Goal: Information Seeking & Learning: Find specific fact

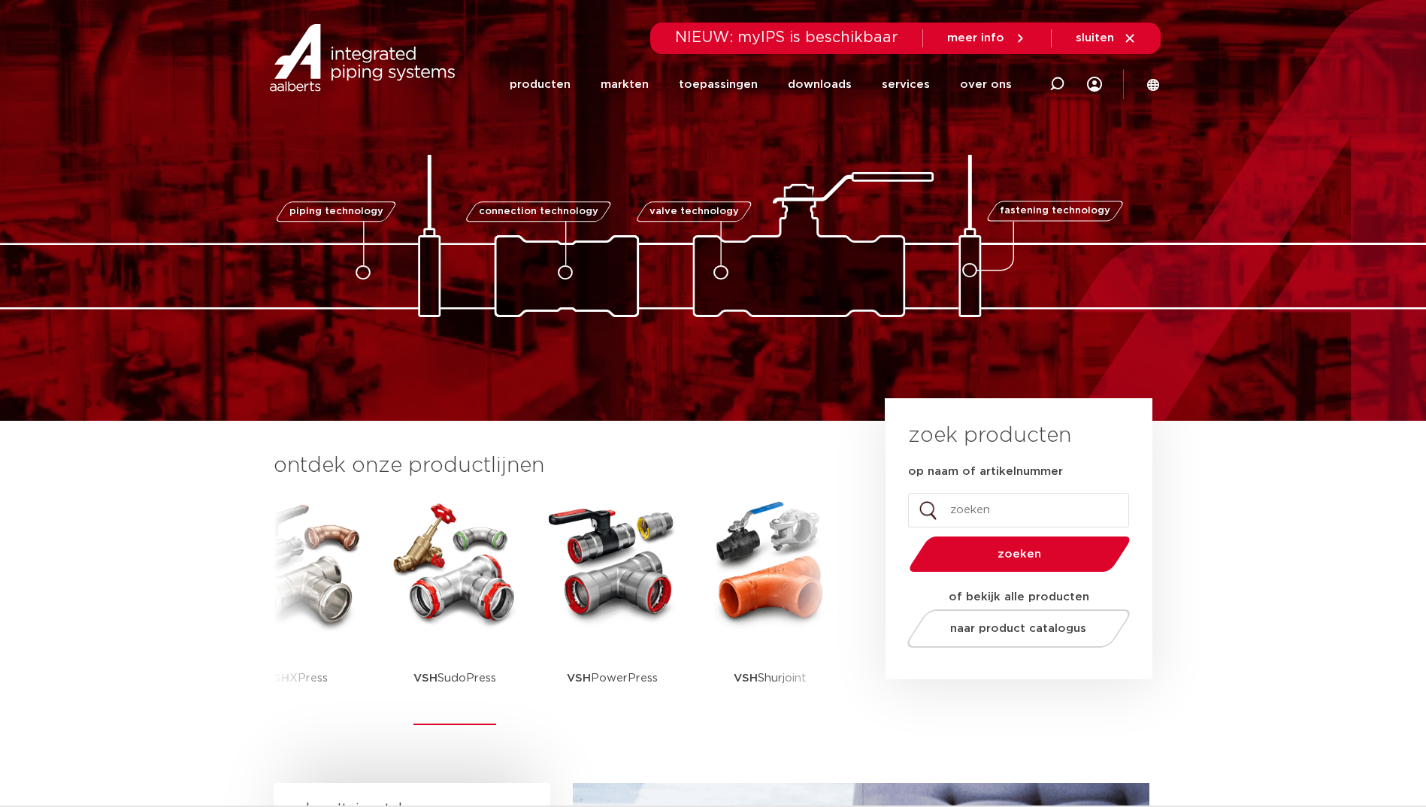
click at [416, 617] on img at bounding box center [454, 563] width 135 height 135
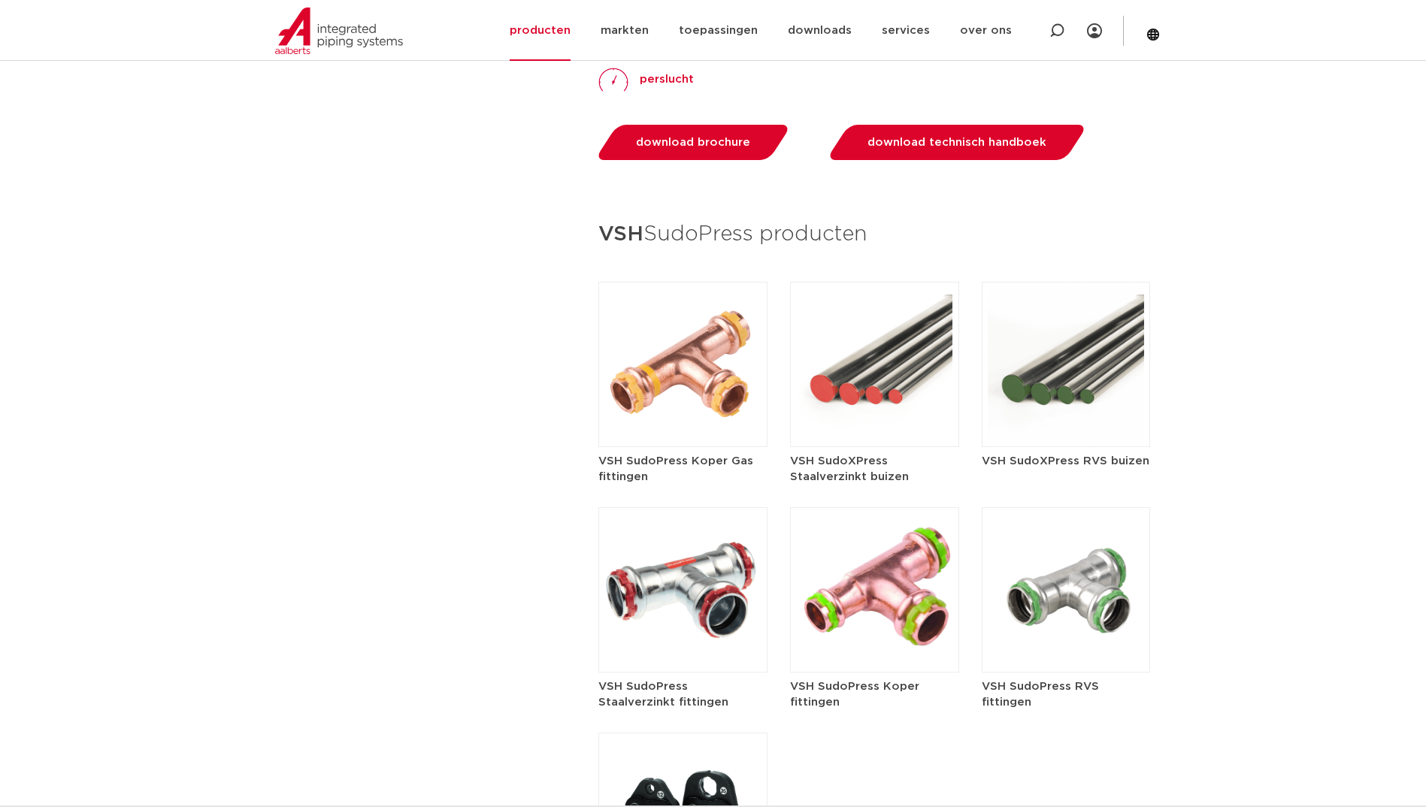
scroll to position [1579, 0]
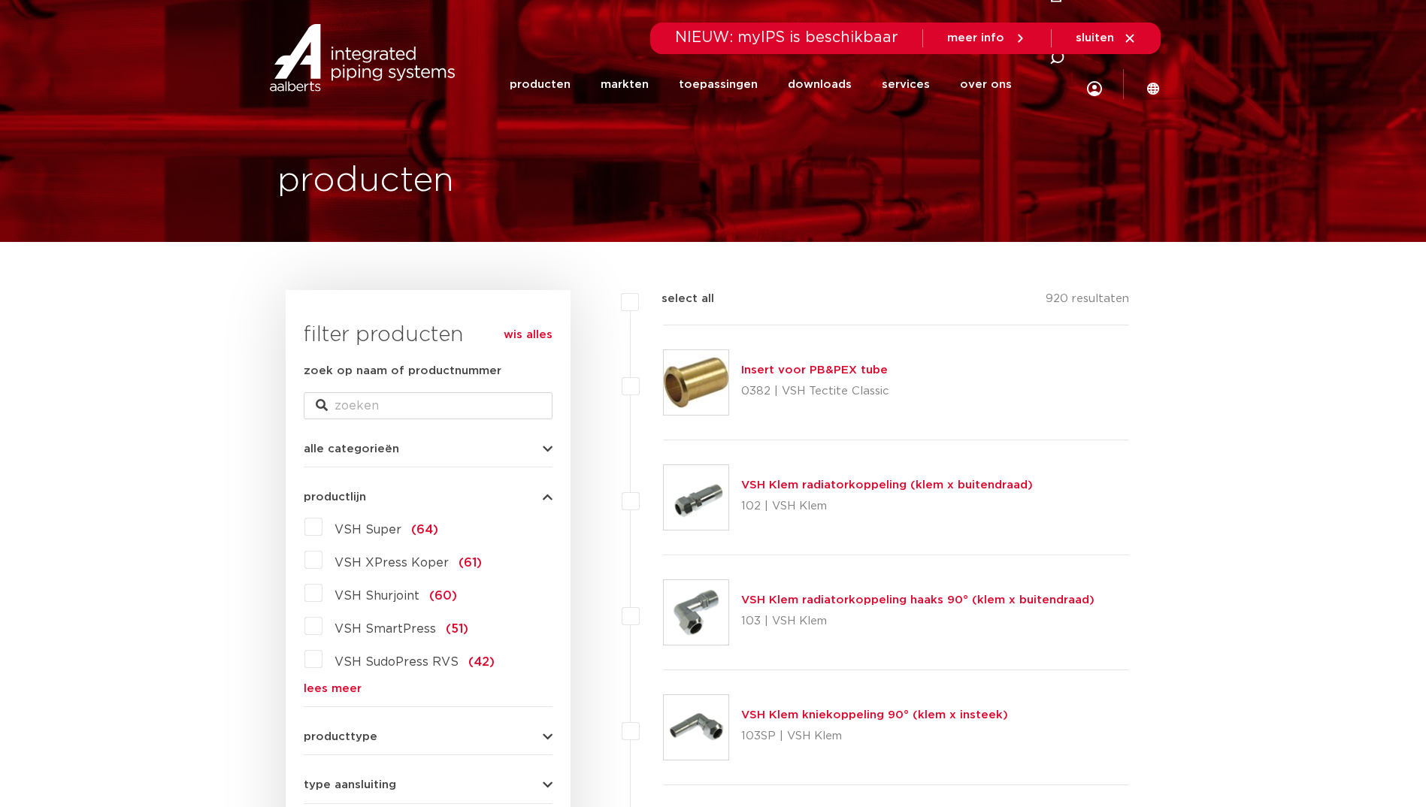
click at [319, 689] on link "lees meer" at bounding box center [428, 688] width 249 height 11
click at [322, 661] on label "VSH SudoPress RVS (42)" at bounding box center [408, 659] width 172 height 24
click at [0, 0] on input "VSH SudoPress RVS (42)" at bounding box center [0, 0] width 0 height 0
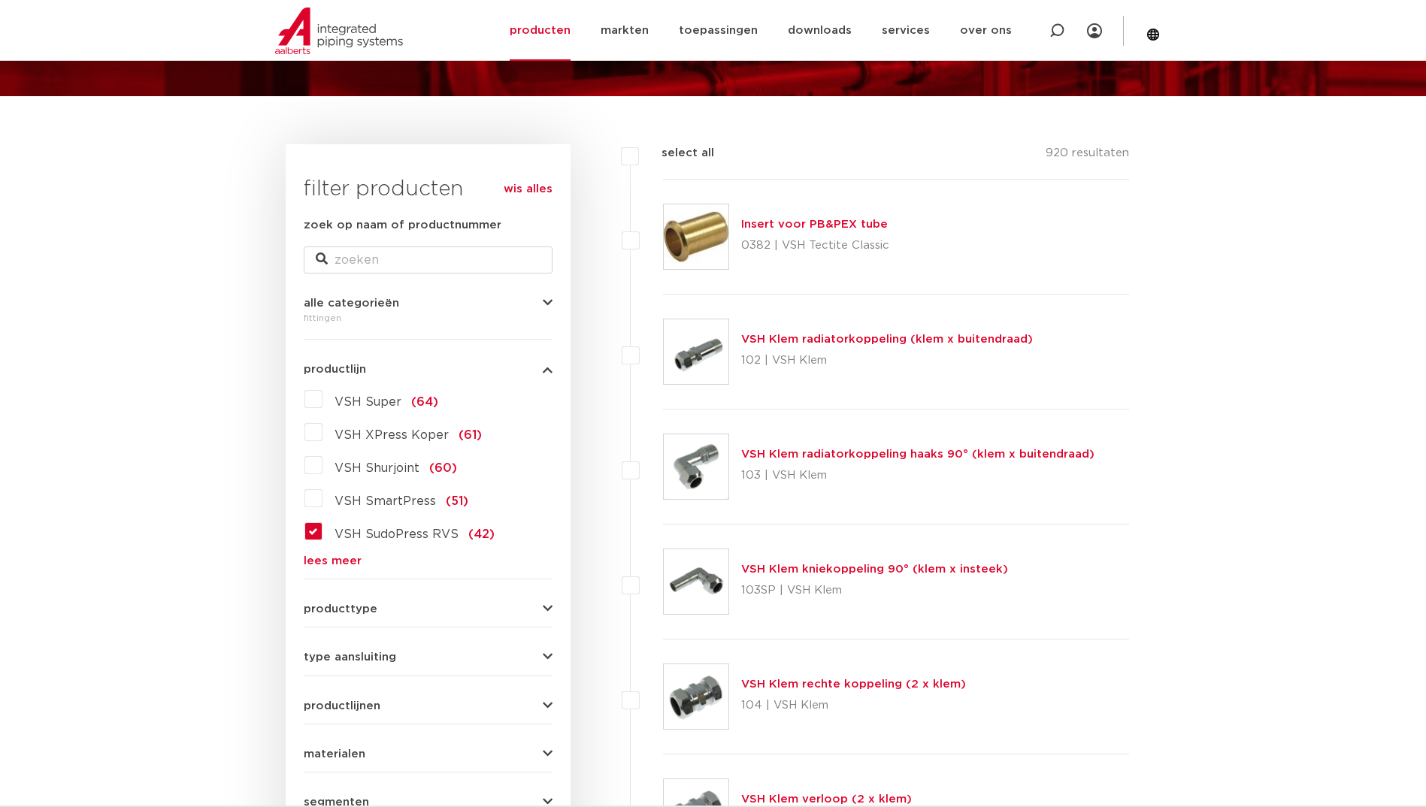
scroll to position [150, 0]
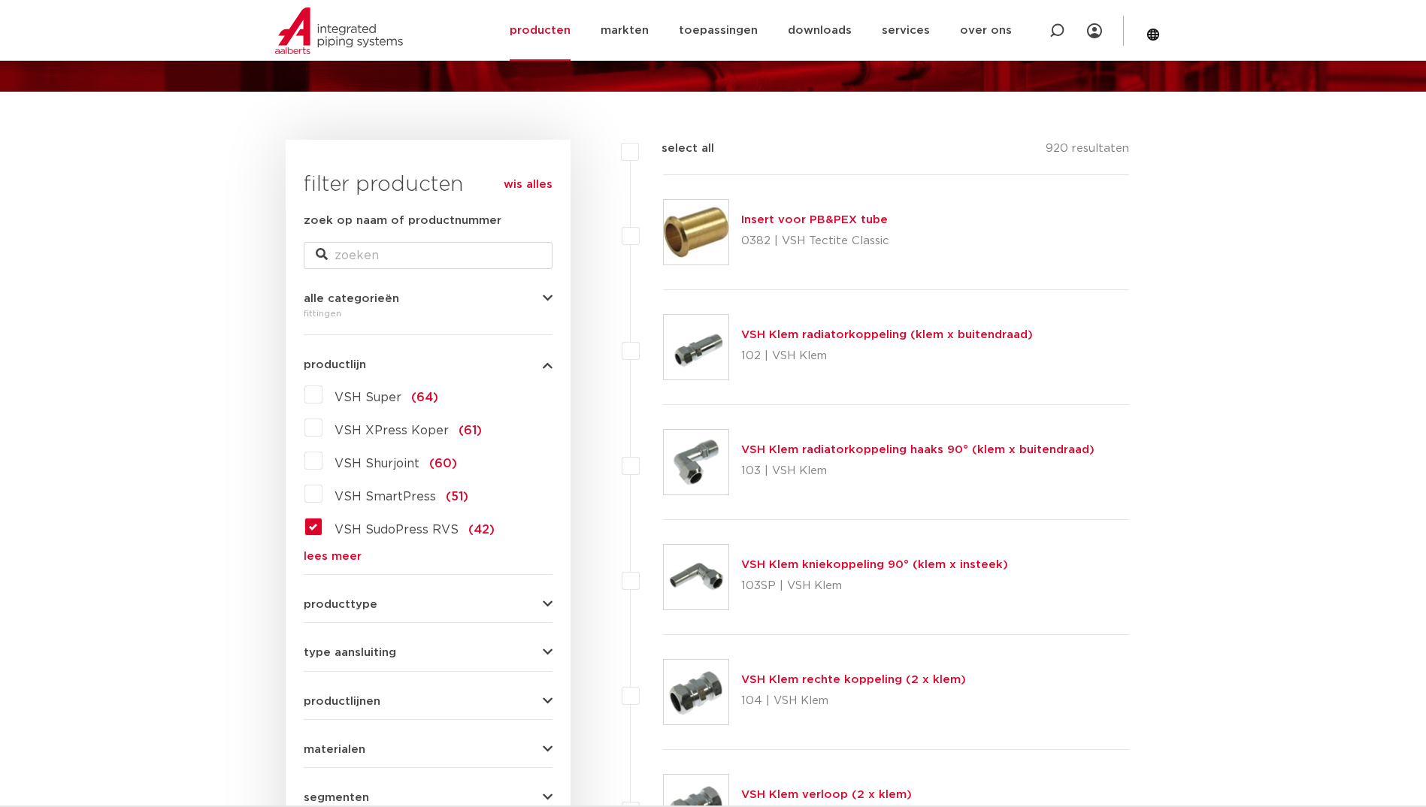
click at [322, 525] on label "VSH SudoPress RVS (42)" at bounding box center [408, 527] width 172 height 24
click at [0, 0] on input "VSH SudoPress RVS (42)" at bounding box center [0, 0] width 0 height 0
click at [322, 525] on label "VSH SudoPress RVS (42)" at bounding box center [408, 527] width 172 height 24
click at [0, 0] on input "VSH SudoPress RVS (42)" at bounding box center [0, 0] width 0 height 0
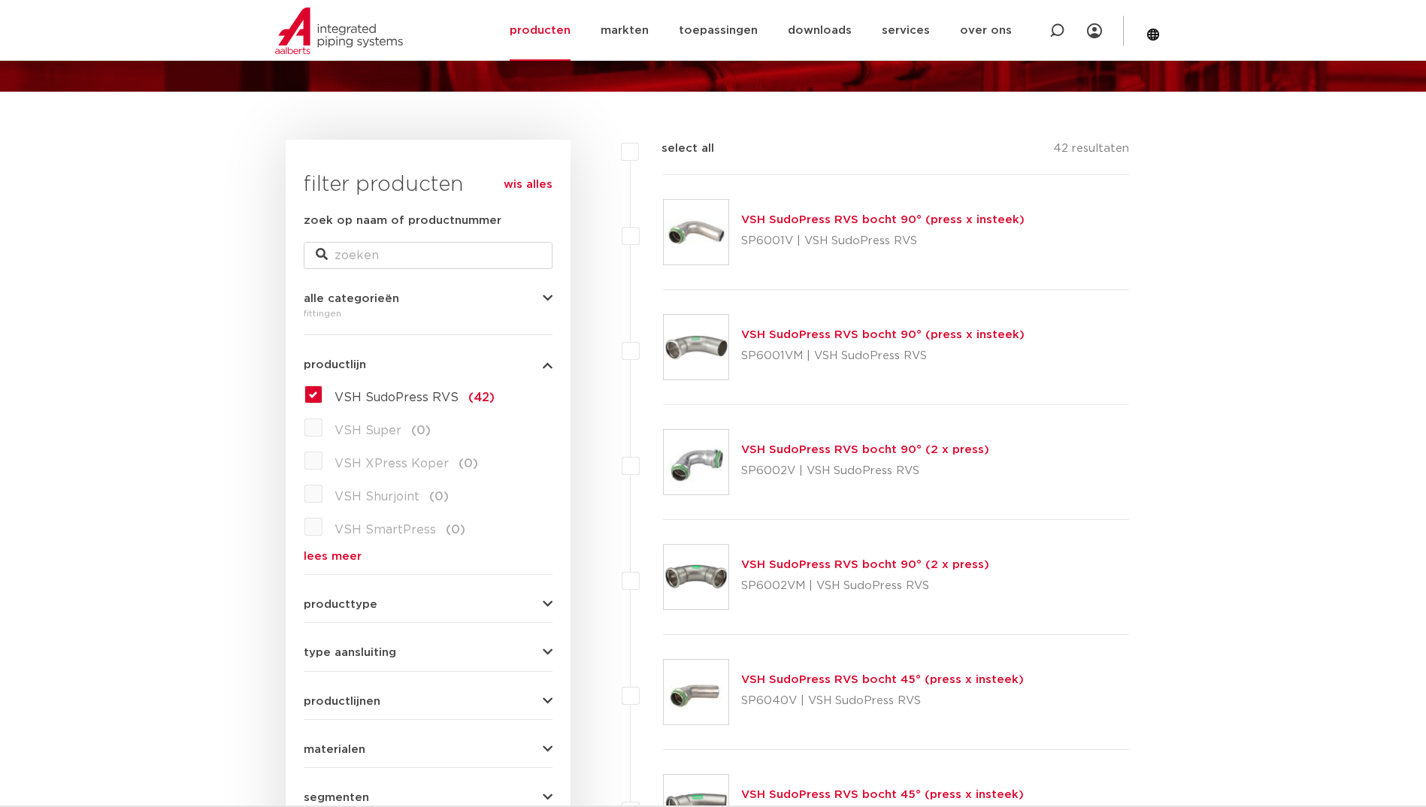
click at [707, 463] on img at bounding box center [696, 462] width 65 height 65
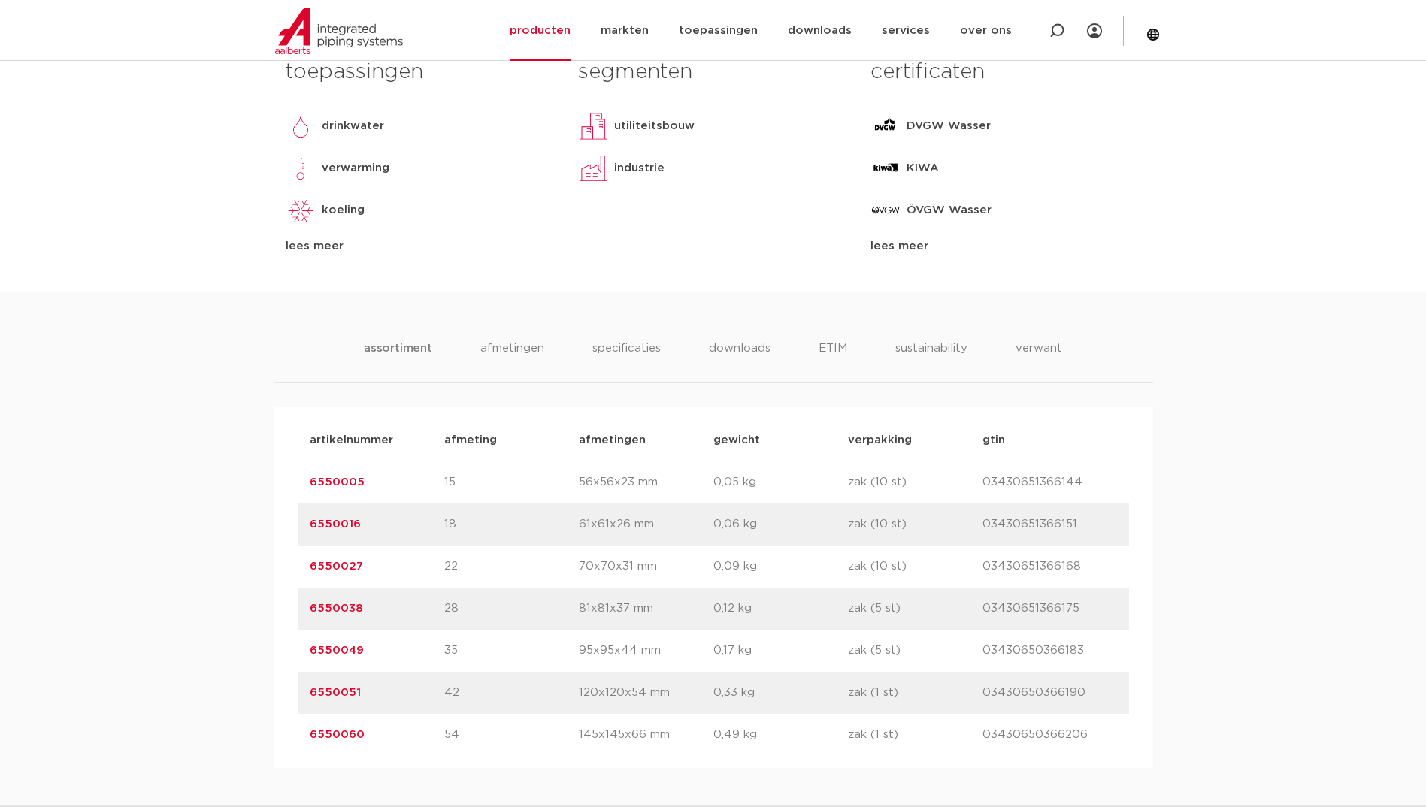
scroll to position [752, 0]
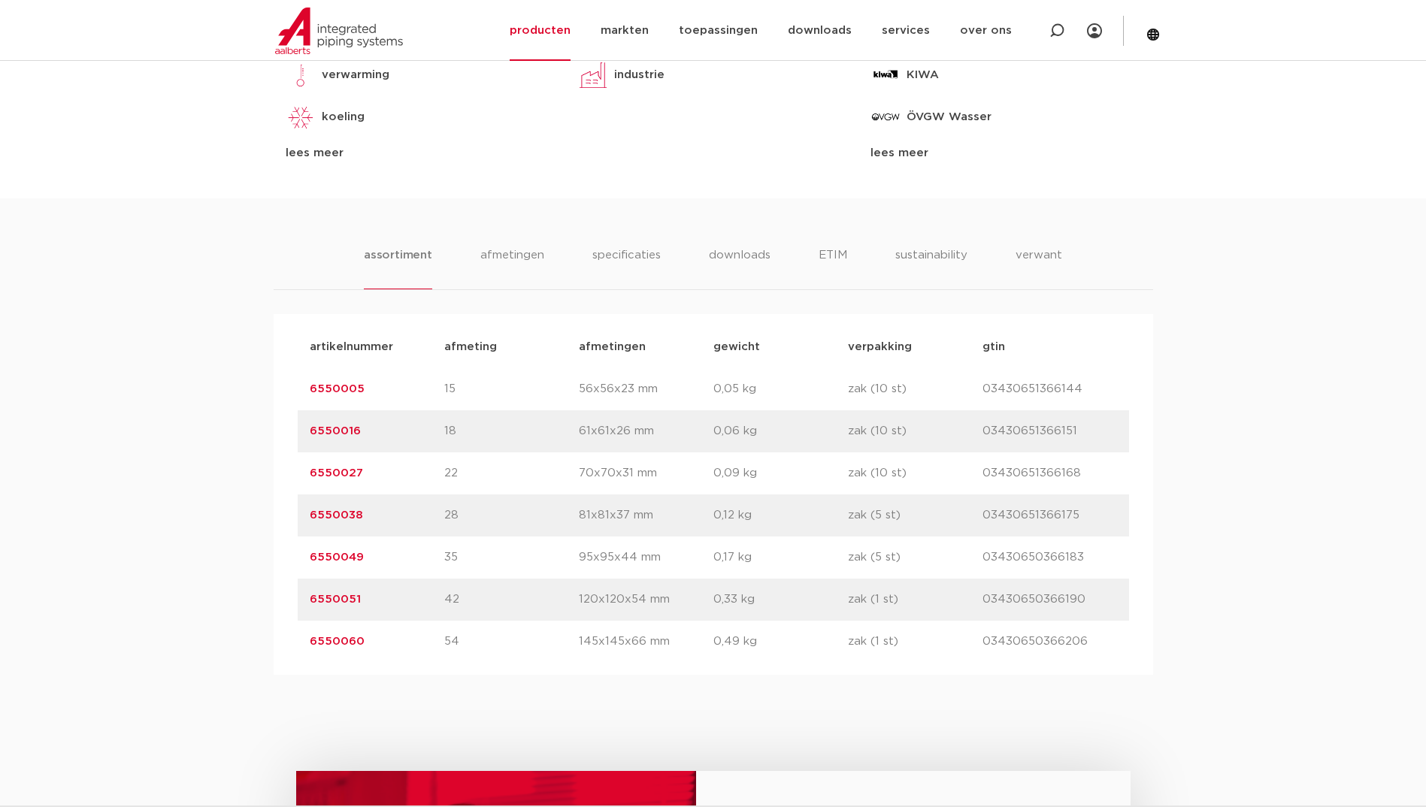
drag, startPoint x: 369, startPoint y: 391, endPoint x: 307, endPoint y: 399, distance: 62.2
click at [307, 399] on div "artikelnummer 6550005 afmeting 15 [GEOGRAPHIC_DATA] 56x56x23 mm gewicht 0,05 kg…" at bounding box center [713, 389] width 831 height 42
drag, startPoint x: 307, startPoint y: 399, endPoint x: 317, endPoint y: 393, distance: 11.5
copy link "6550005"
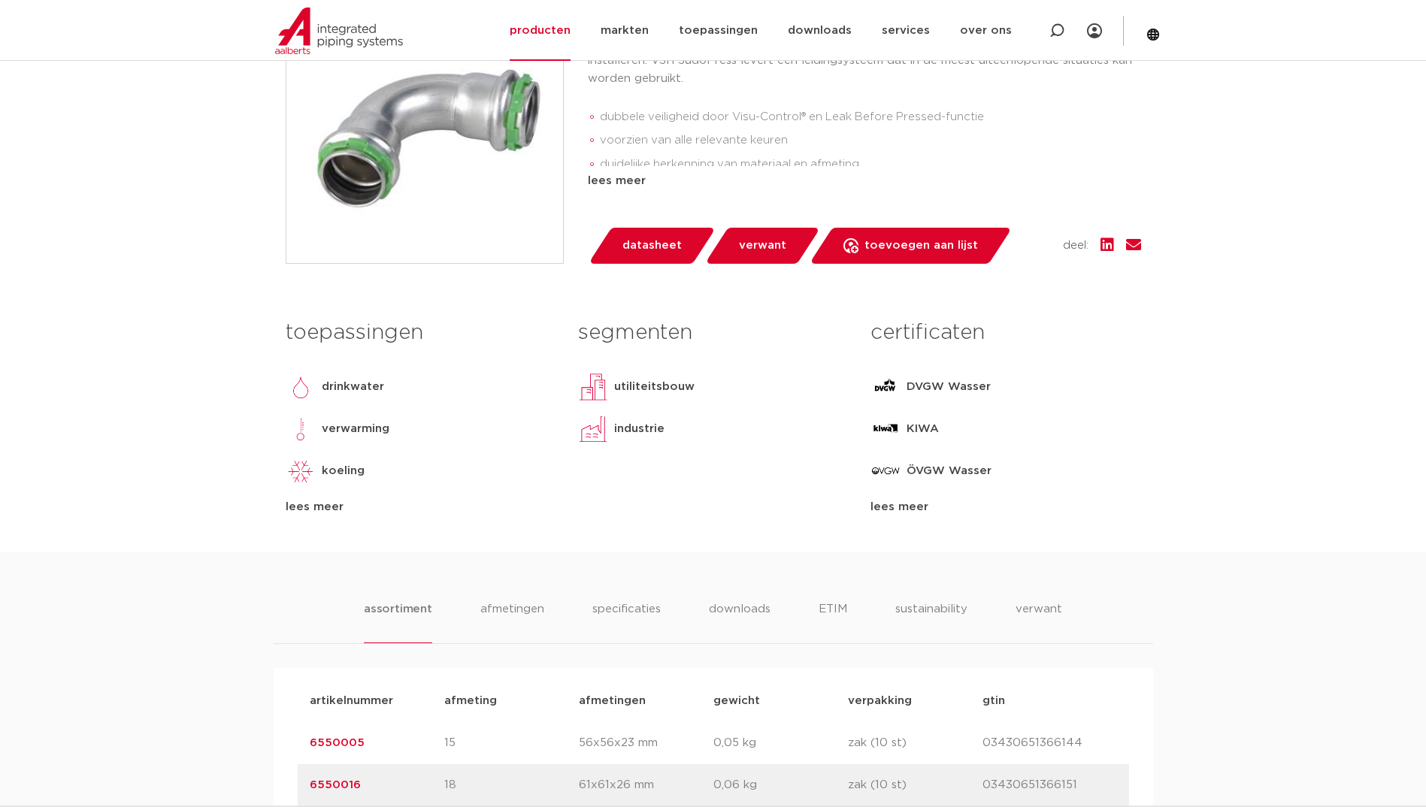
scroll to position [376, 0]
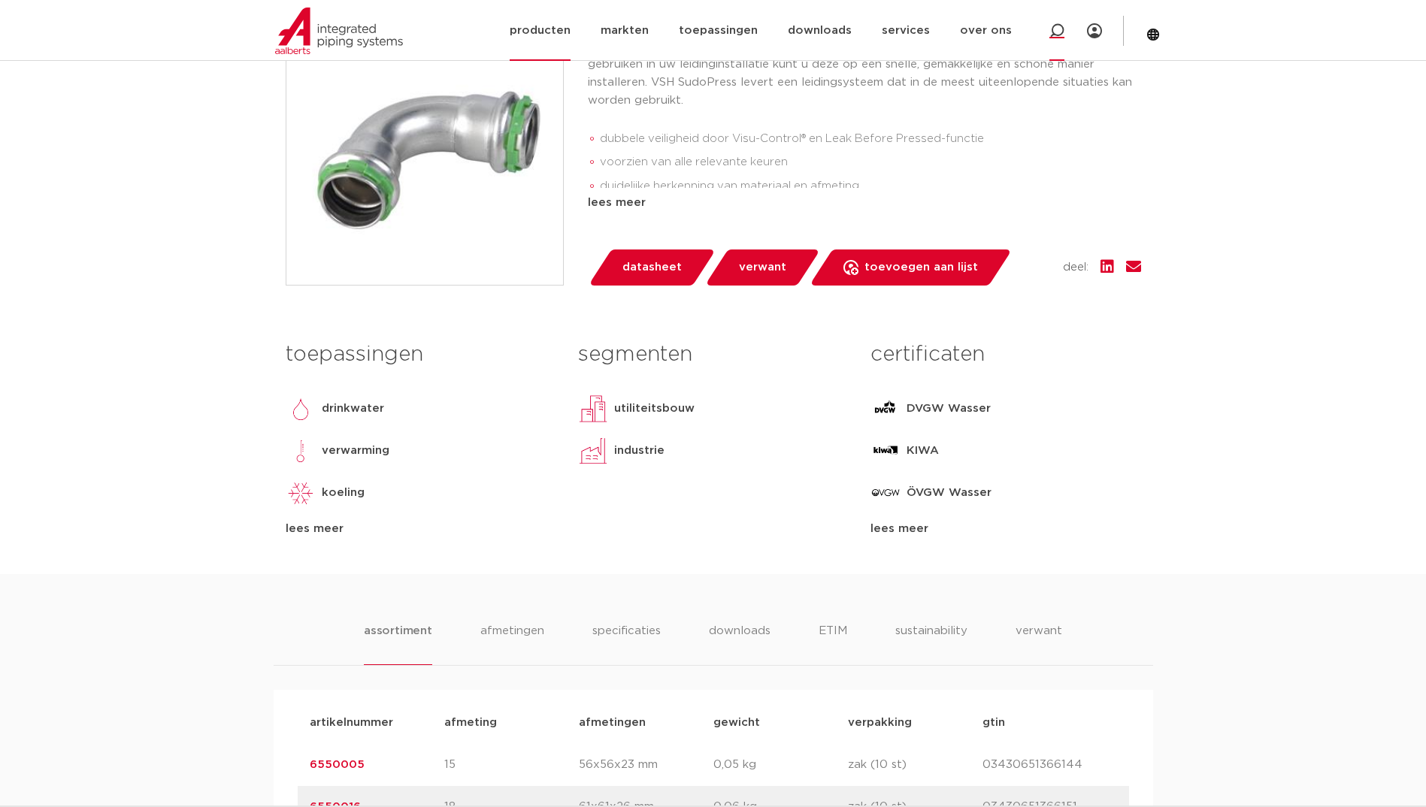
click at [1056, 23] on div at bounding box center [1056, 30] width 15 height 15
paste input "6861734"
type input "6861734"
click button "Zoeken" at bounding box center [0, 0] width 0 height 0
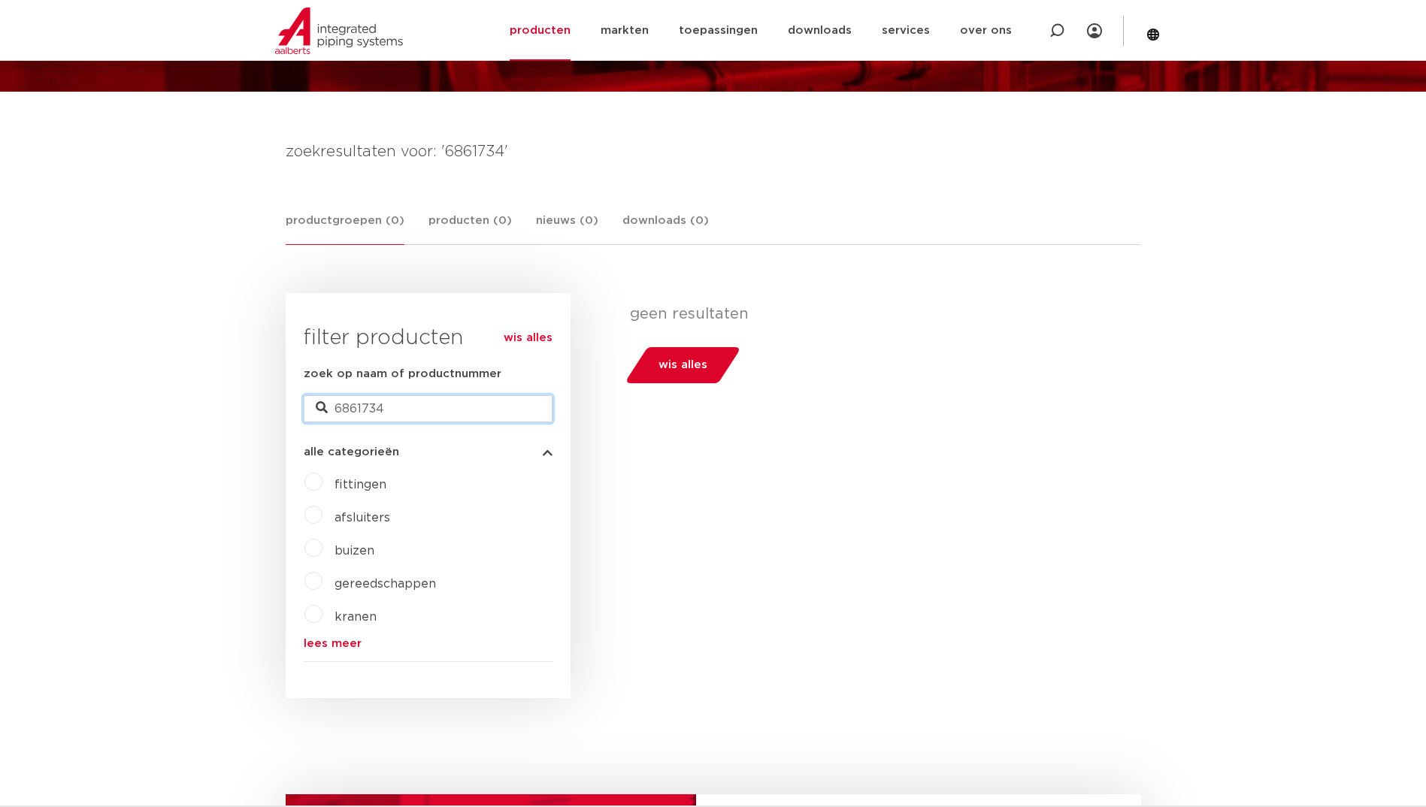
click at [405, 407] on input "6861734" at bounding box center [428, 408] width 249 height 27
click at [535, 403] on input "6861734" at bounding box center [428, 408] width 249 height 27
paste input "203626"
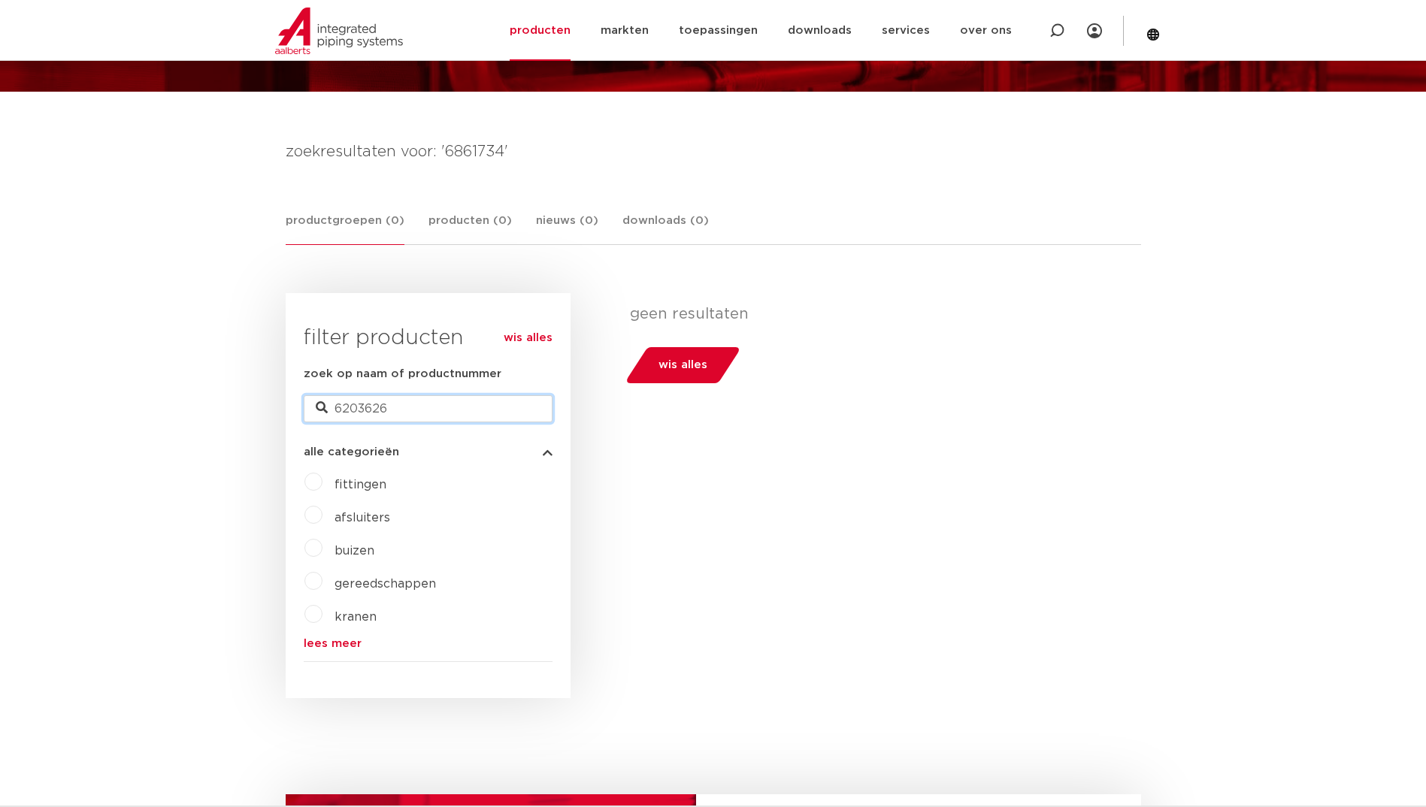
type input "6203626"
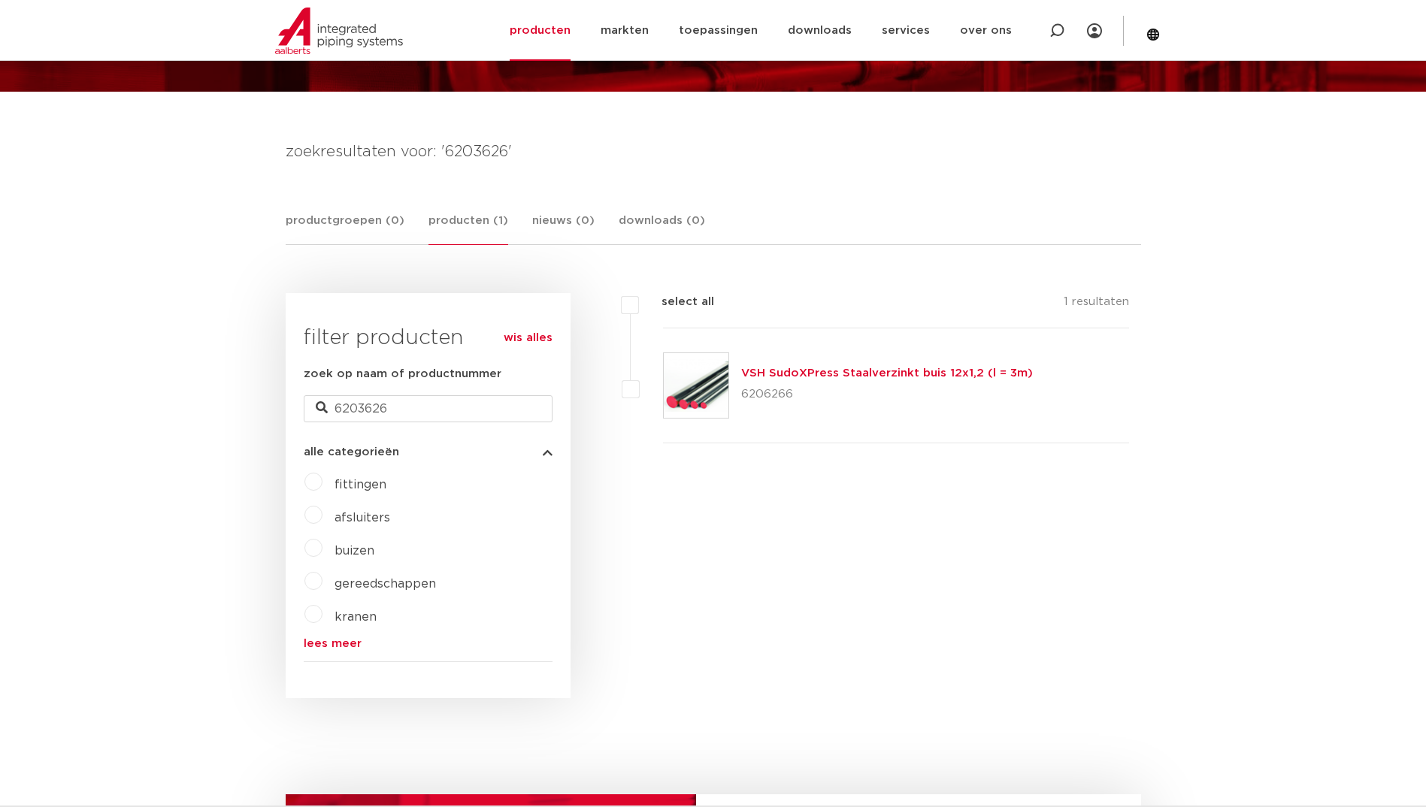
click at [704, 369] on img at bounding box center [696, 385] width 65 height 65
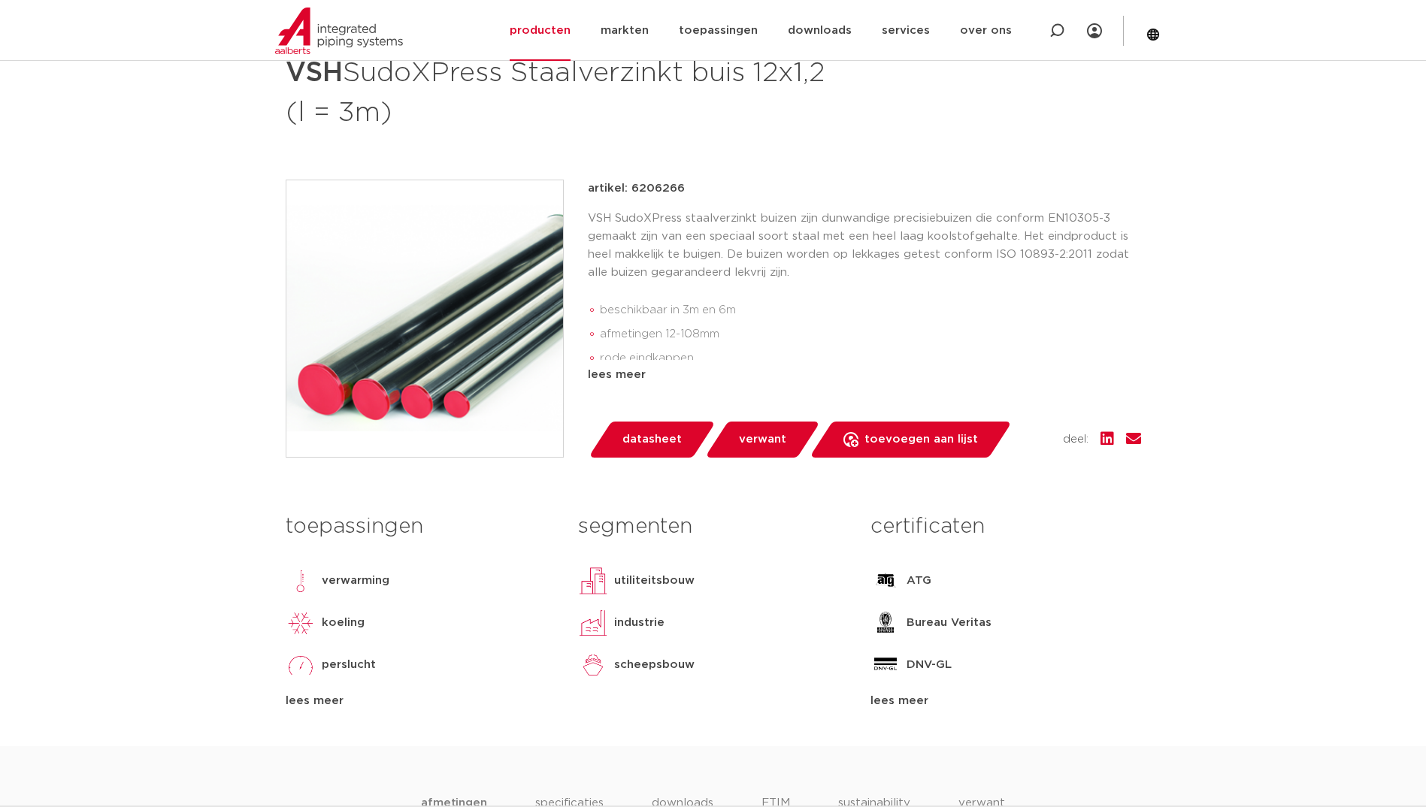
scroll to position [301, 0]
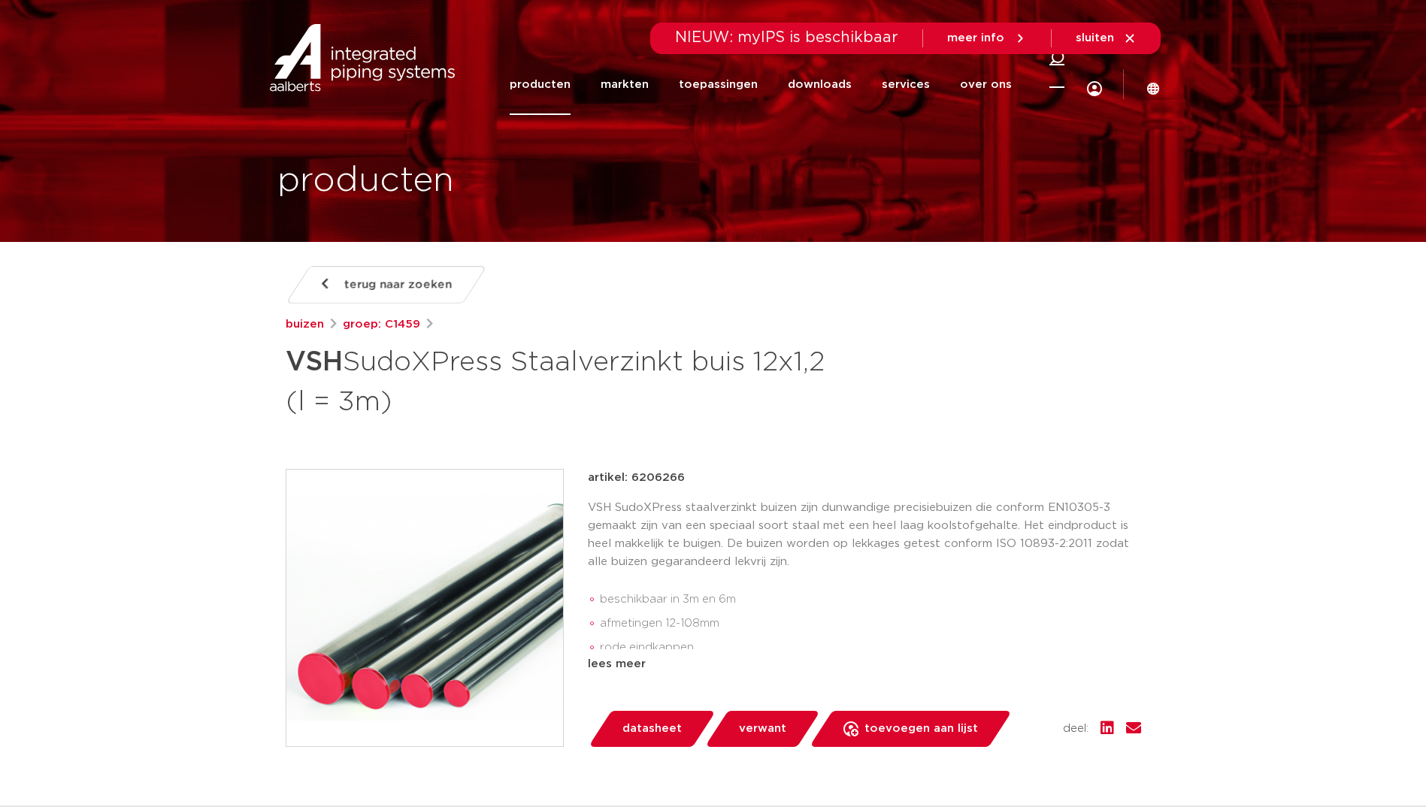
click at [1058, 65] on icon at bounding box center [1056, 57] width 15 height 15
paste input "6751624"
type input "6751624"
click button "Zoeken" at bounding box center [0, 0] width 0 height 0
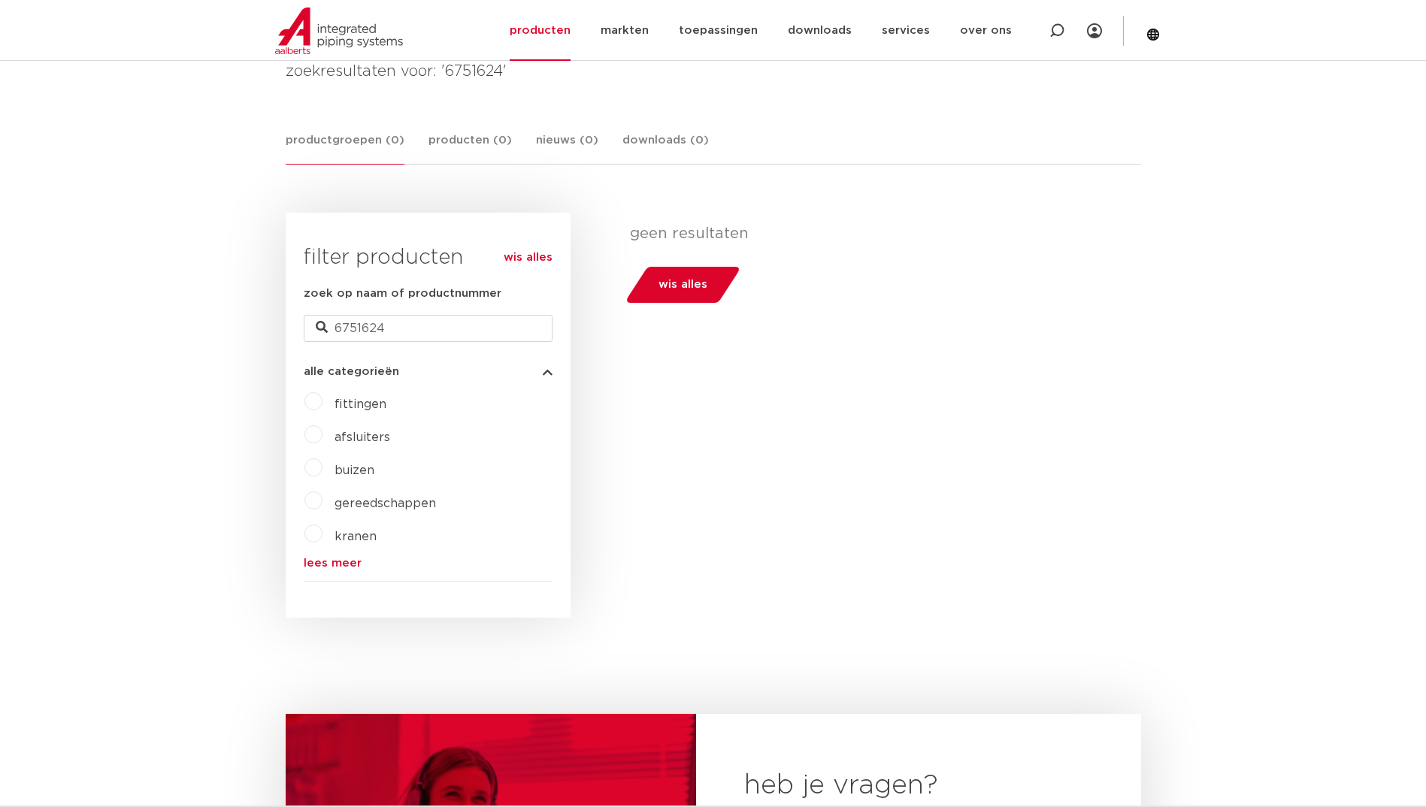
scroll to position [301, 0]
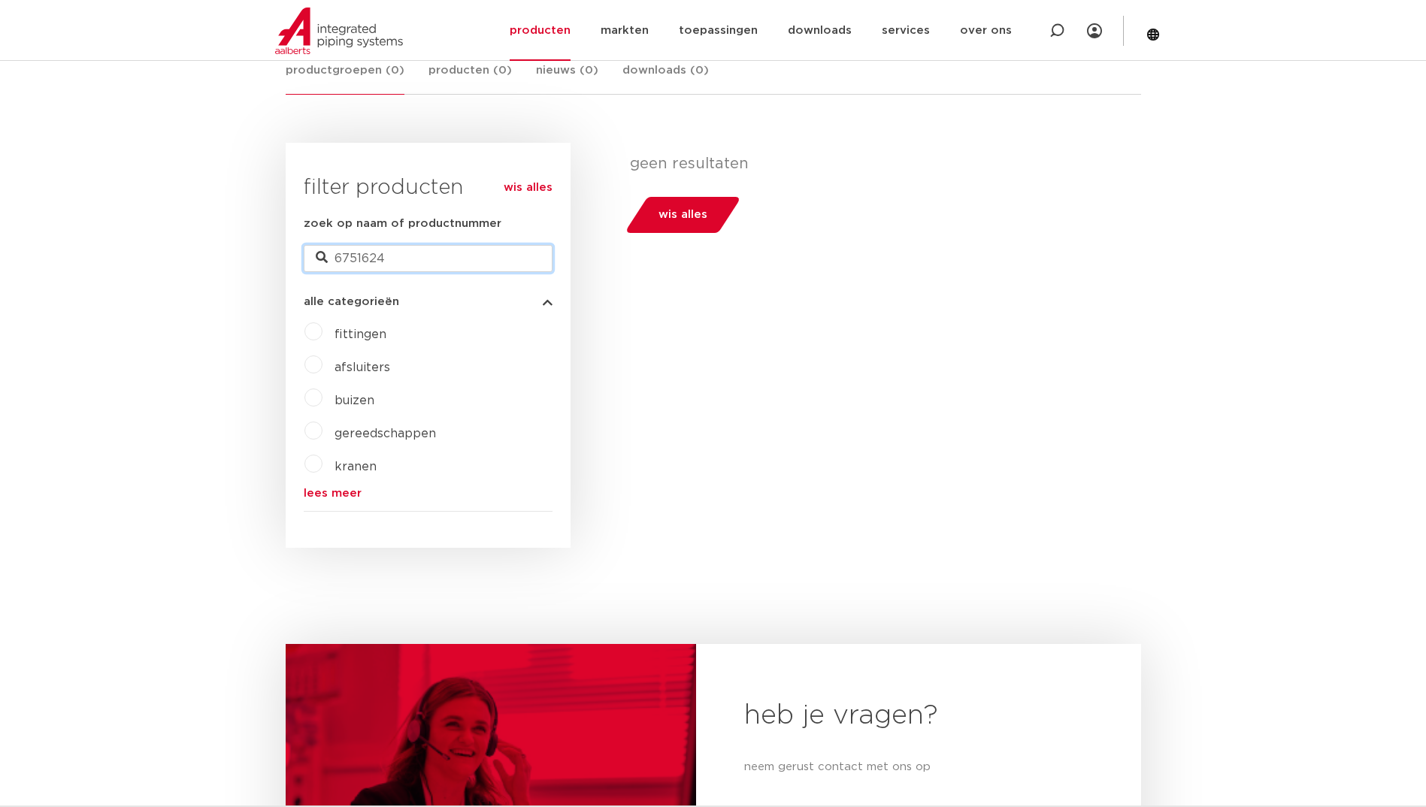
drag, startPoint x: 403, startPoint y: 264, endPoint x: 294, endPoint y: 274, distance: 109.4
click at [294, 274] on div "wis alles filter producten zoek op naam of productnummer 6751624 alle categorie…" at bounding box center [428, 345] width 285 height 405
paste input "410085"
type input "6410085"
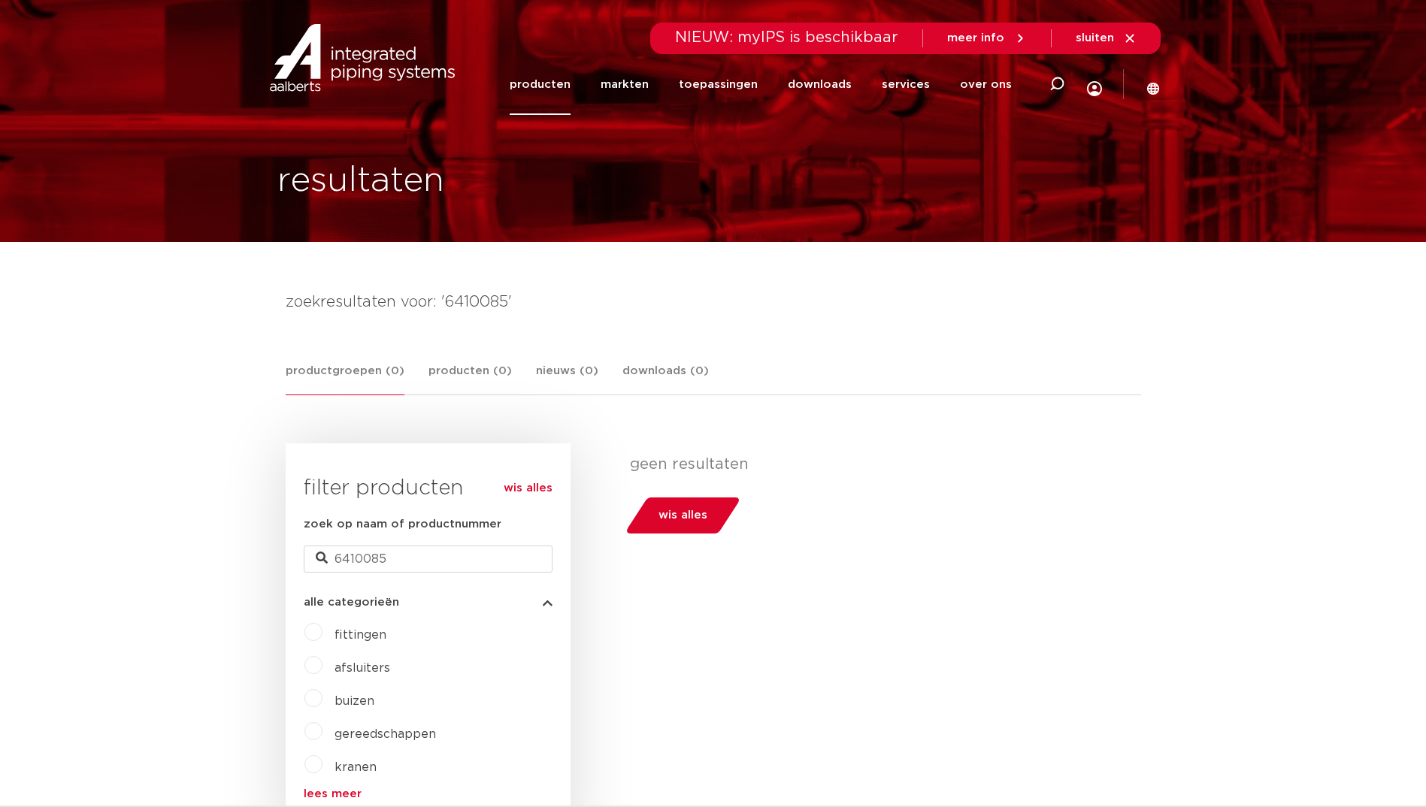
click at [567, 93] on link "producten" at bounding box center [540, 84] width 61 height 61
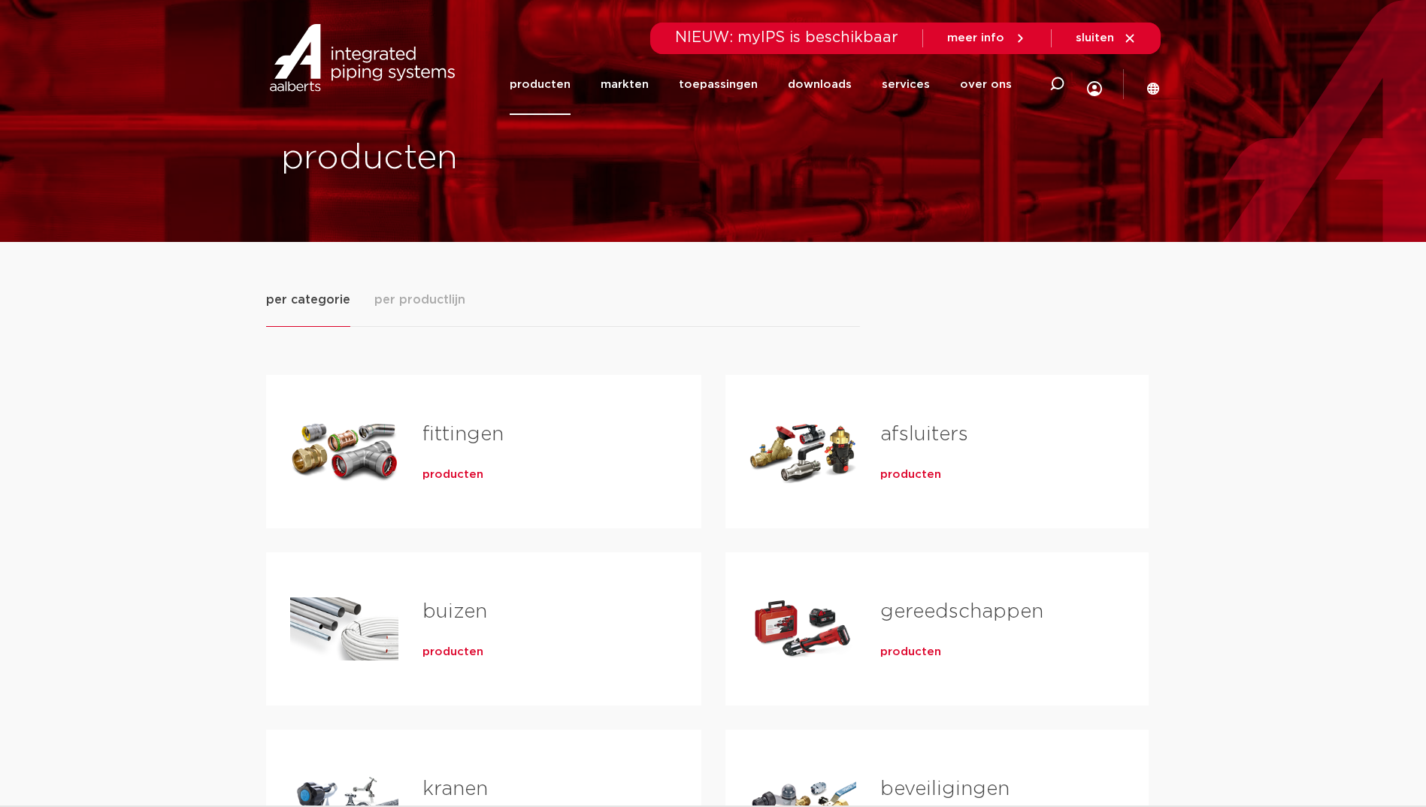
click at [442, 474] on span "producten" at bounding box center [452, 475] width 61 height 15
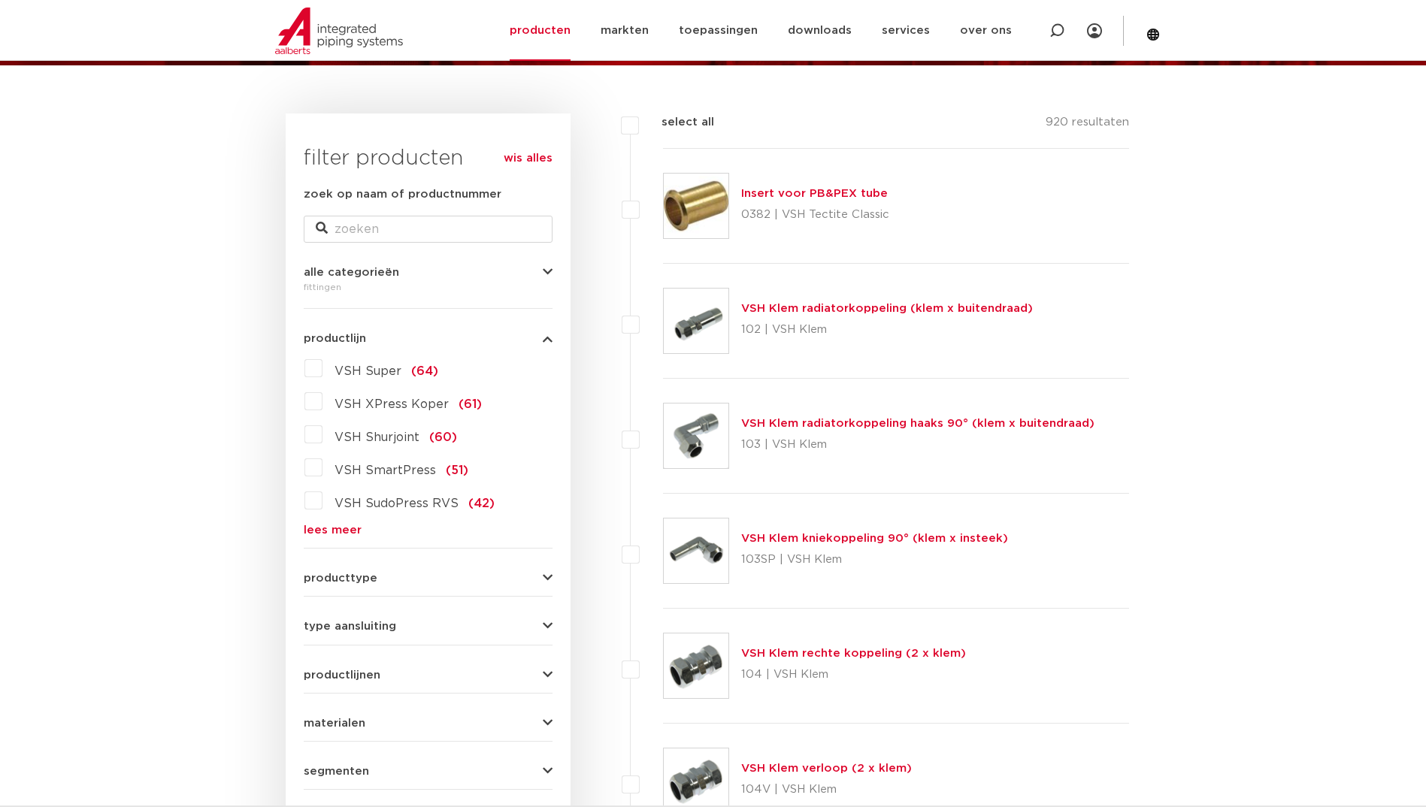
scroll to position [301, 0]
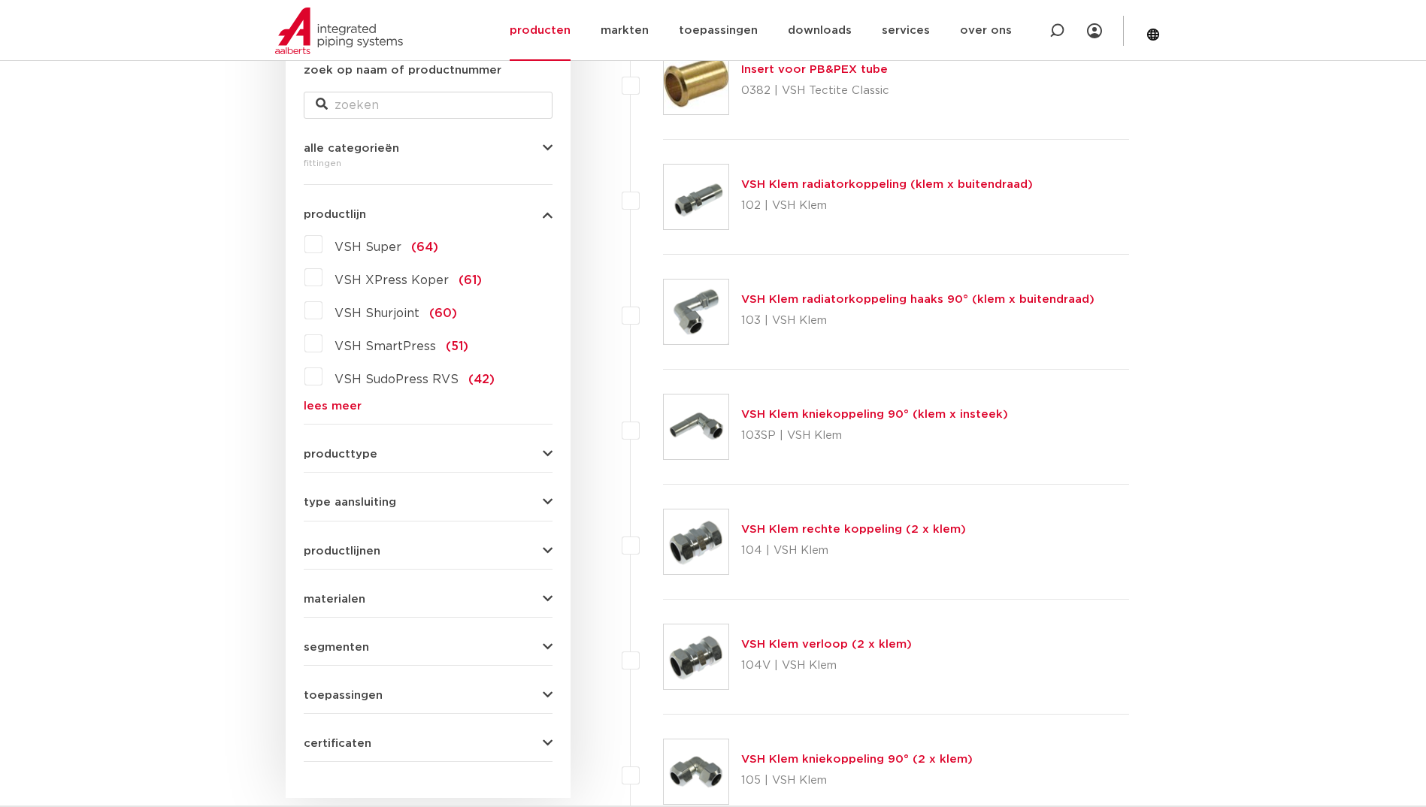
click at [322, 380] on label "VSH SudoPress RVS (42)" at bounding box center [408, 377] width 172 height 24
click at [0, 0] on input "VSH SudoPress RVS (42)" at bounding box center [0, 0] width 0 height 0
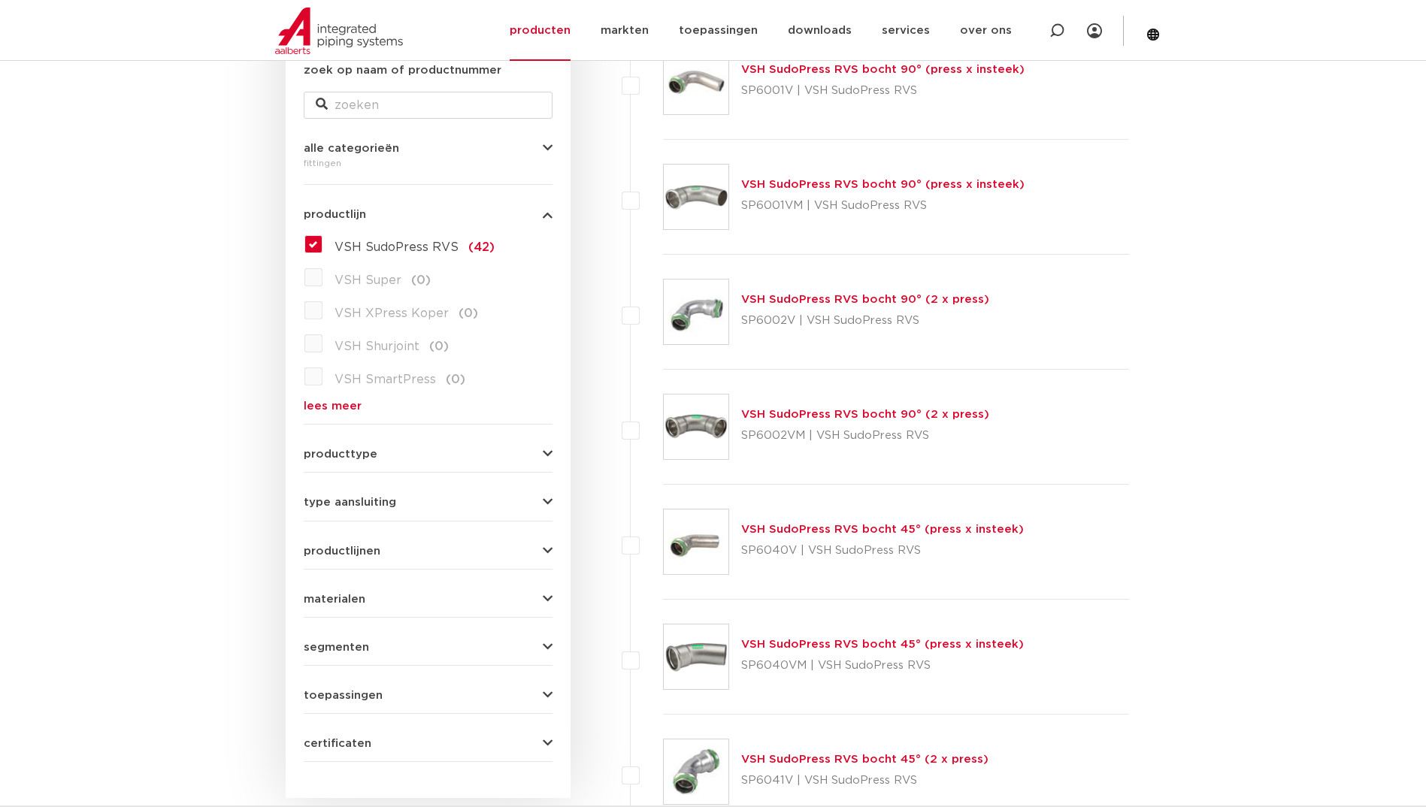
click at [720, 321] on img at bounding box center [696, 312] width 65 height 65
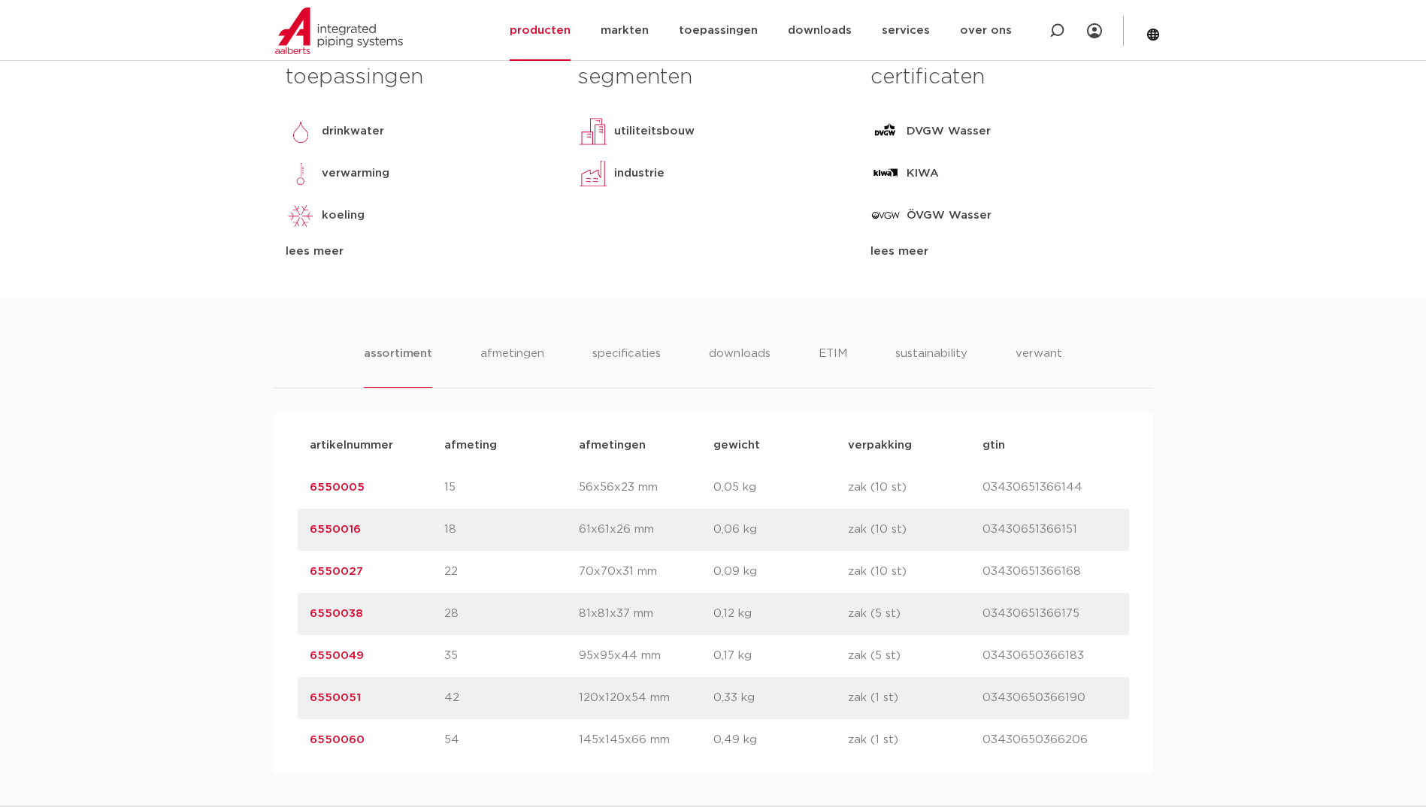
scroll to position [752, 0]
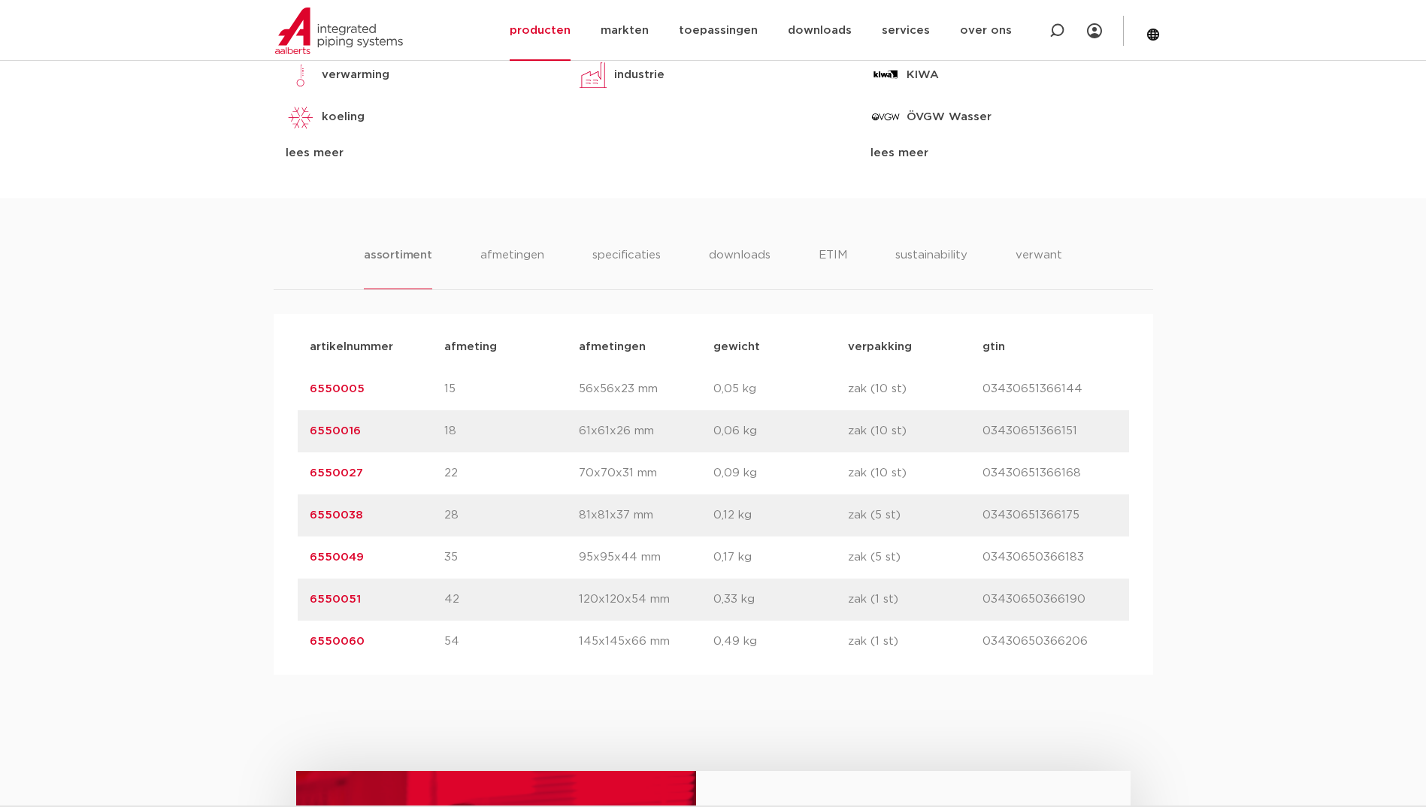
drag, startPoint x: 377, startPoint y: 393, endPoint x: 295, endPoint y: 389, distance: 82.0
click at [295, 389] on div "artikelnummer afmeting [GEOGRAPHIC_DATA] gewicht verpakking gtin artikelnummer …" at bounding box center [713, 494] width 879 height 361
drag, startPoint x: 295, startPoint y: 389, endPoint x: 327, endPoint y: 389, distance: 32.3
click at [327, 389] on link "6550005" at bounding box center [337, 388] width 55 height 11
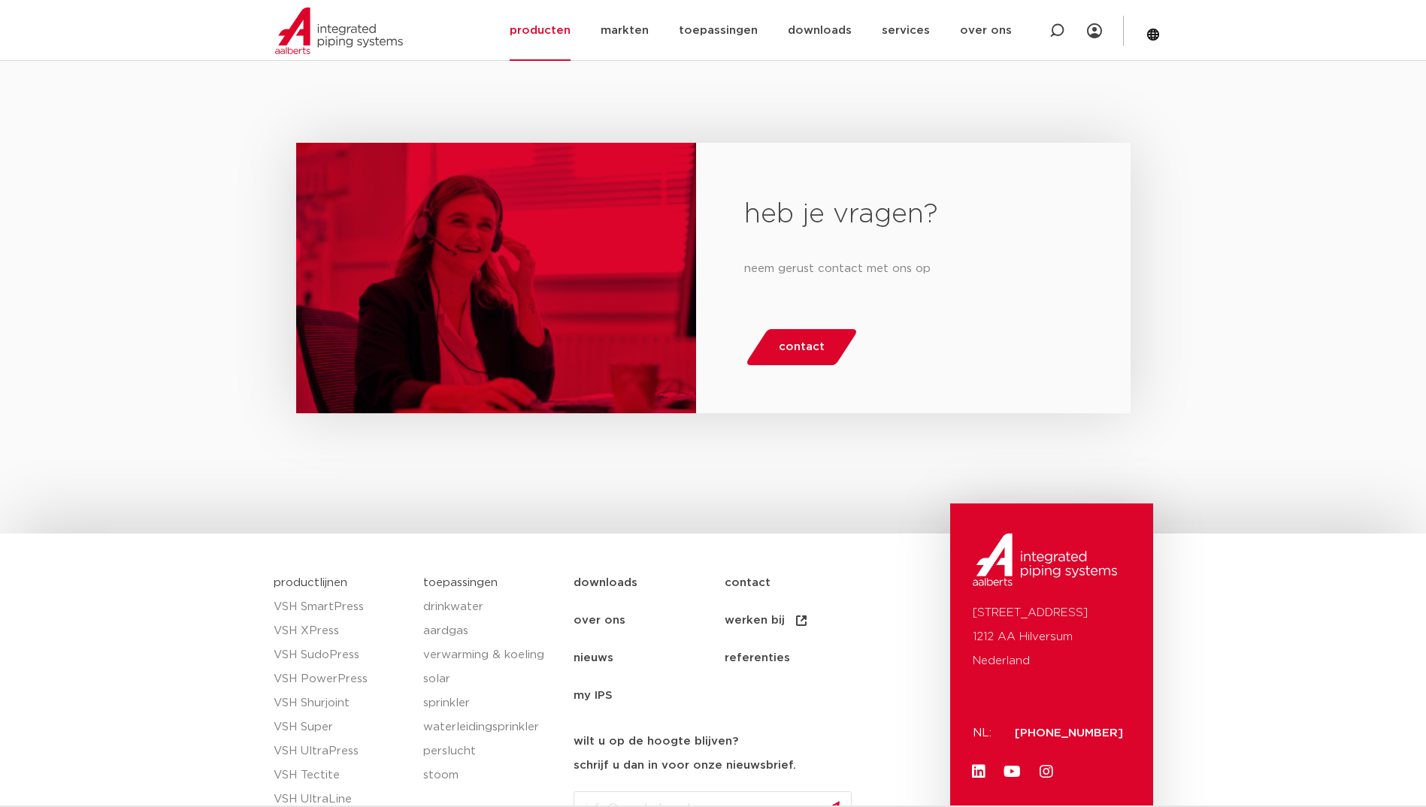
scroll to position [2180, 0]
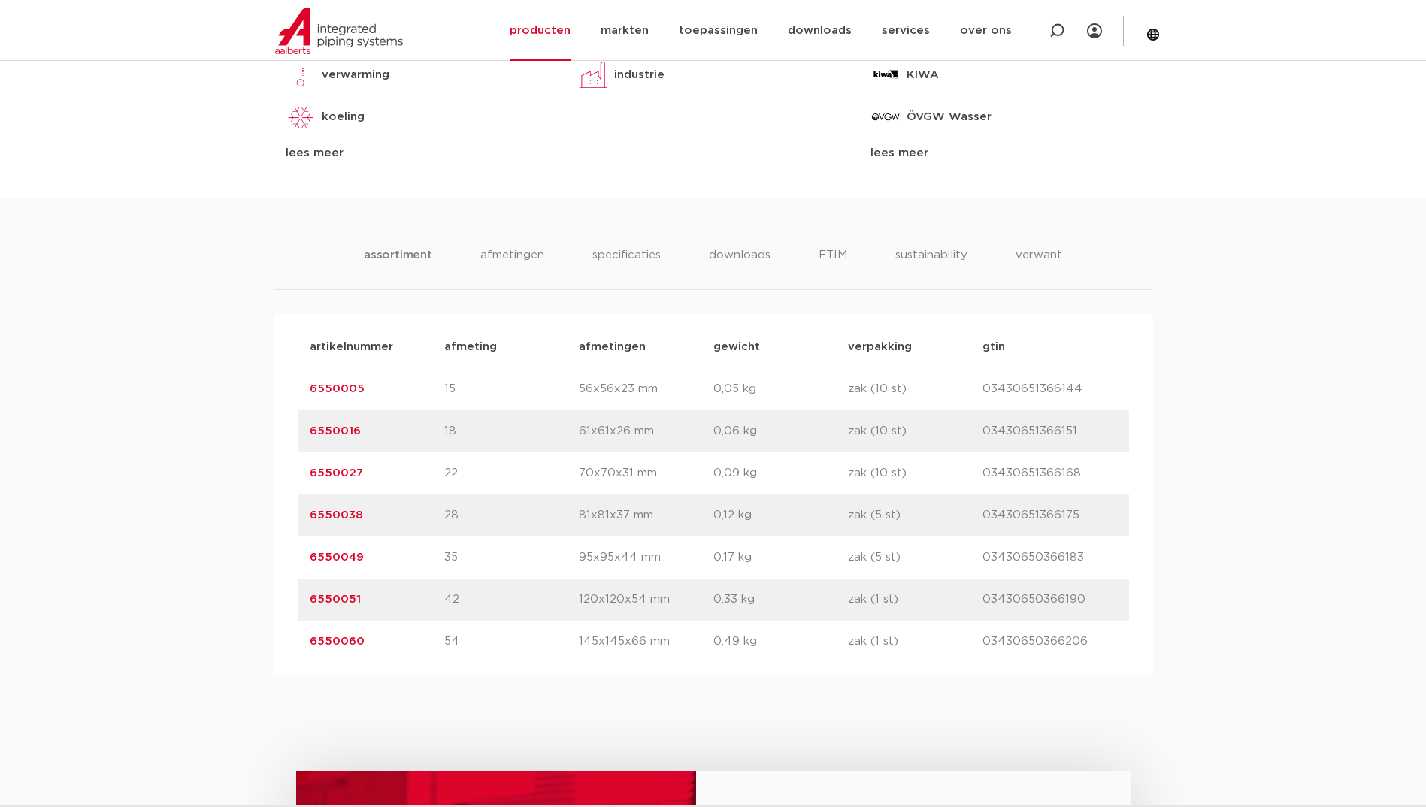
drag, startPoint x: 389, startPoint y: 398, endPoint x: 290, endPoint y: 395, distance: 98.5
click at [290, 395] on div "artikelnummer afmeting [GEOGRAPHIC_DATA] gewicht verpakking gtin artikelnummer …" at bounding box center [713, 494] width 879 height 361
drag, startPoint x: 290, startPoint y: 395, endPoint x: 316, endPoint y: 391, distance: 26.0
copy link "6550005"
